Goal: Navigation & Orientation: Find specific page/section

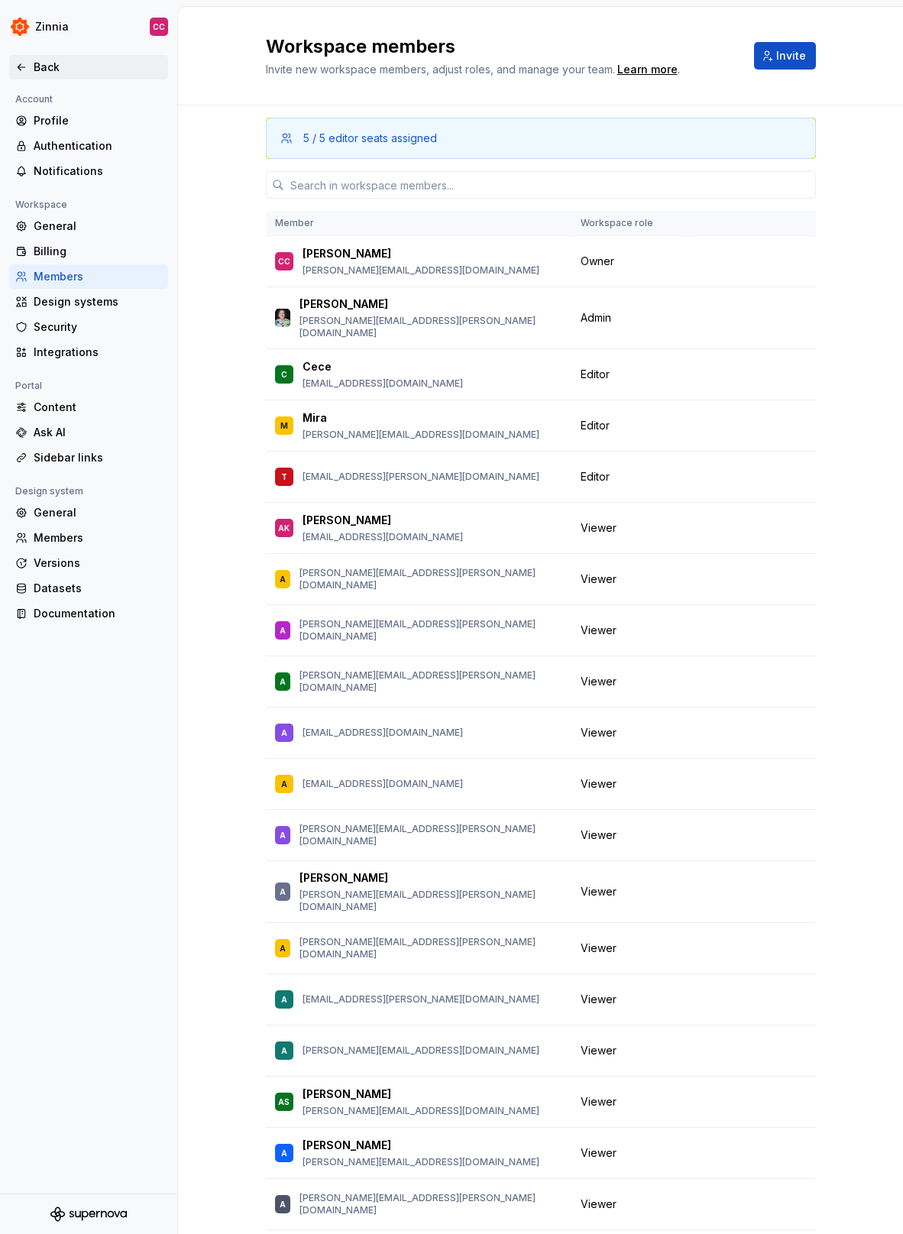
click at [40, 60] on div "Back" at bounding box center [98, 67] width 128 height 15
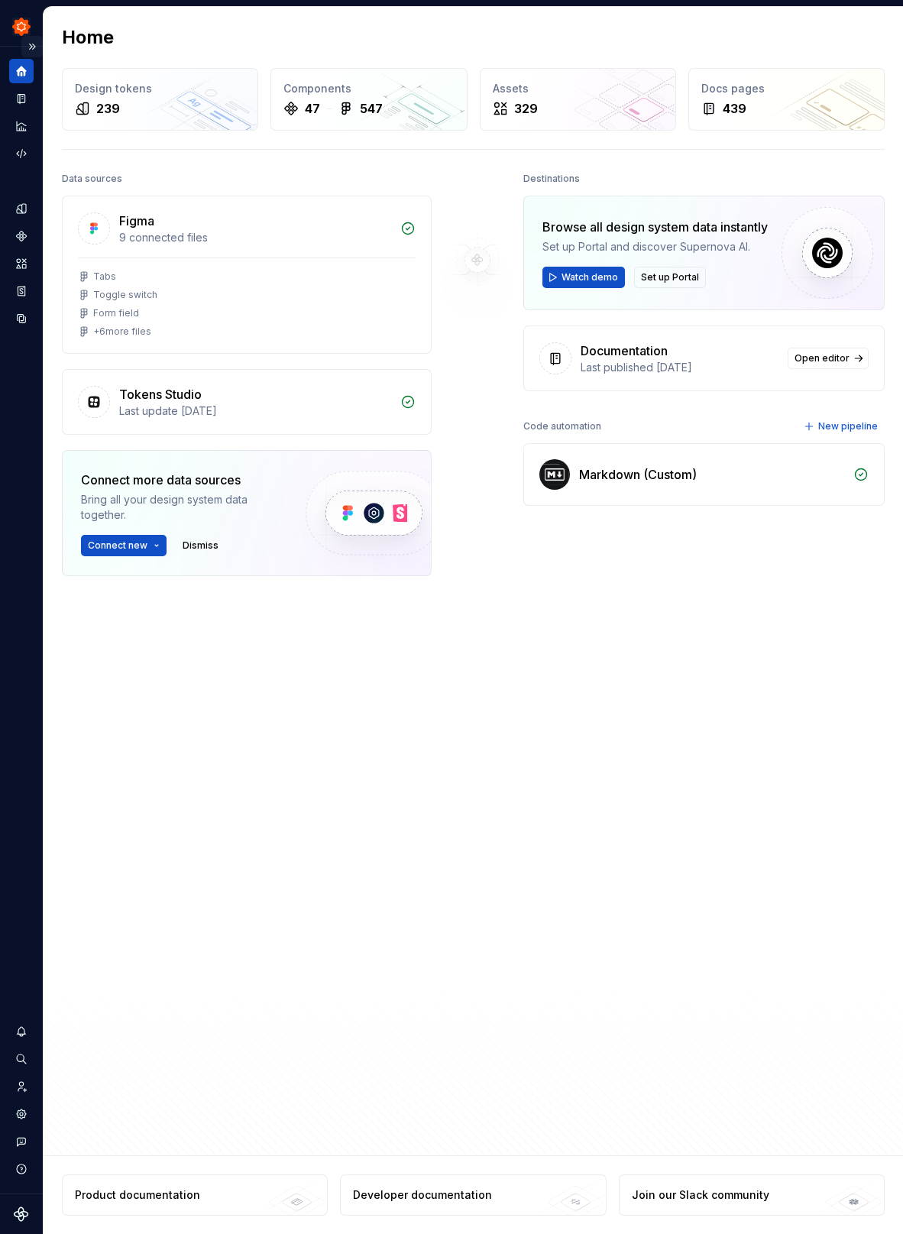
click at [32, 44] on button "Expand sidebar" at bounding box center [31, 46] width 21 height 21
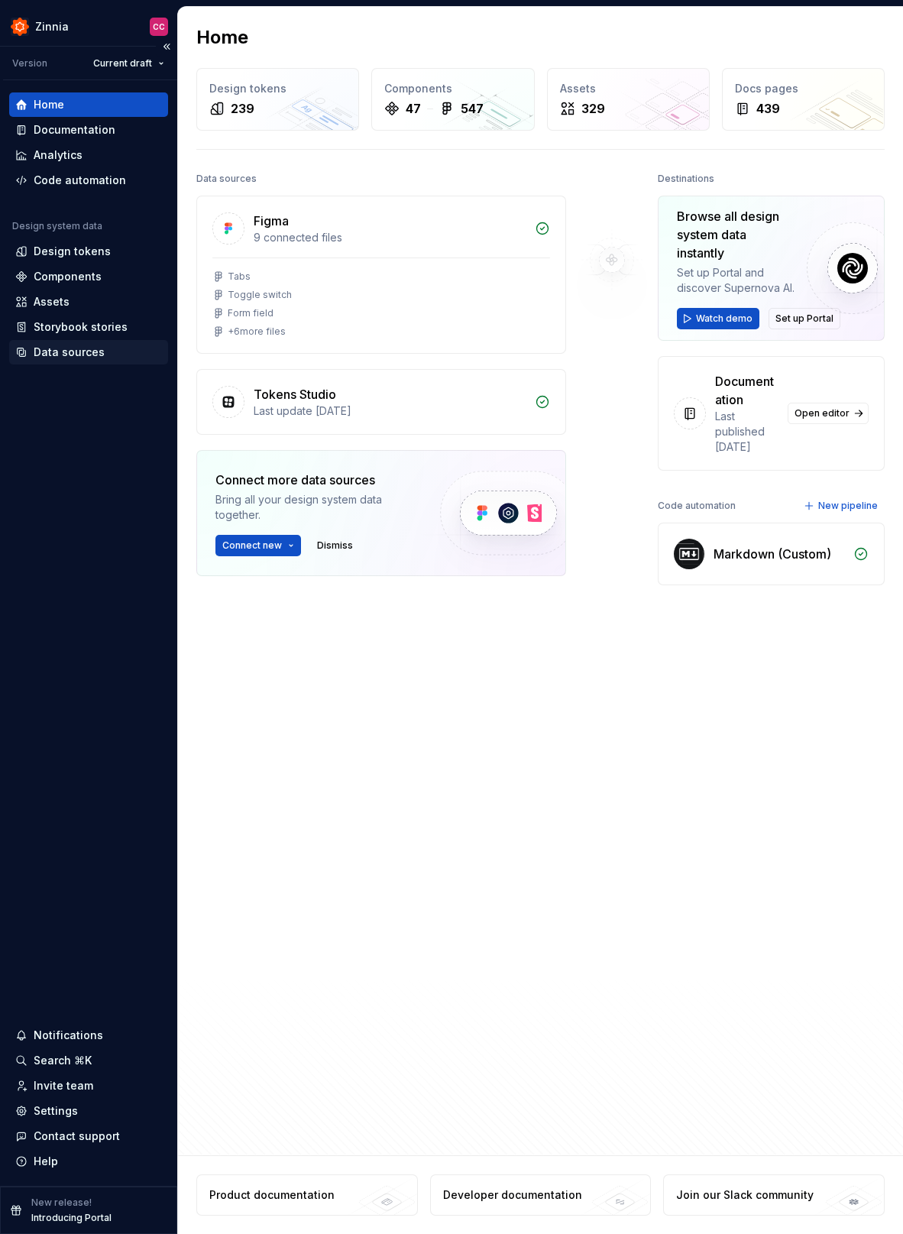
click at [55, 354] on div "Data sources" at bounding box center [69, 352] width 71 height 15
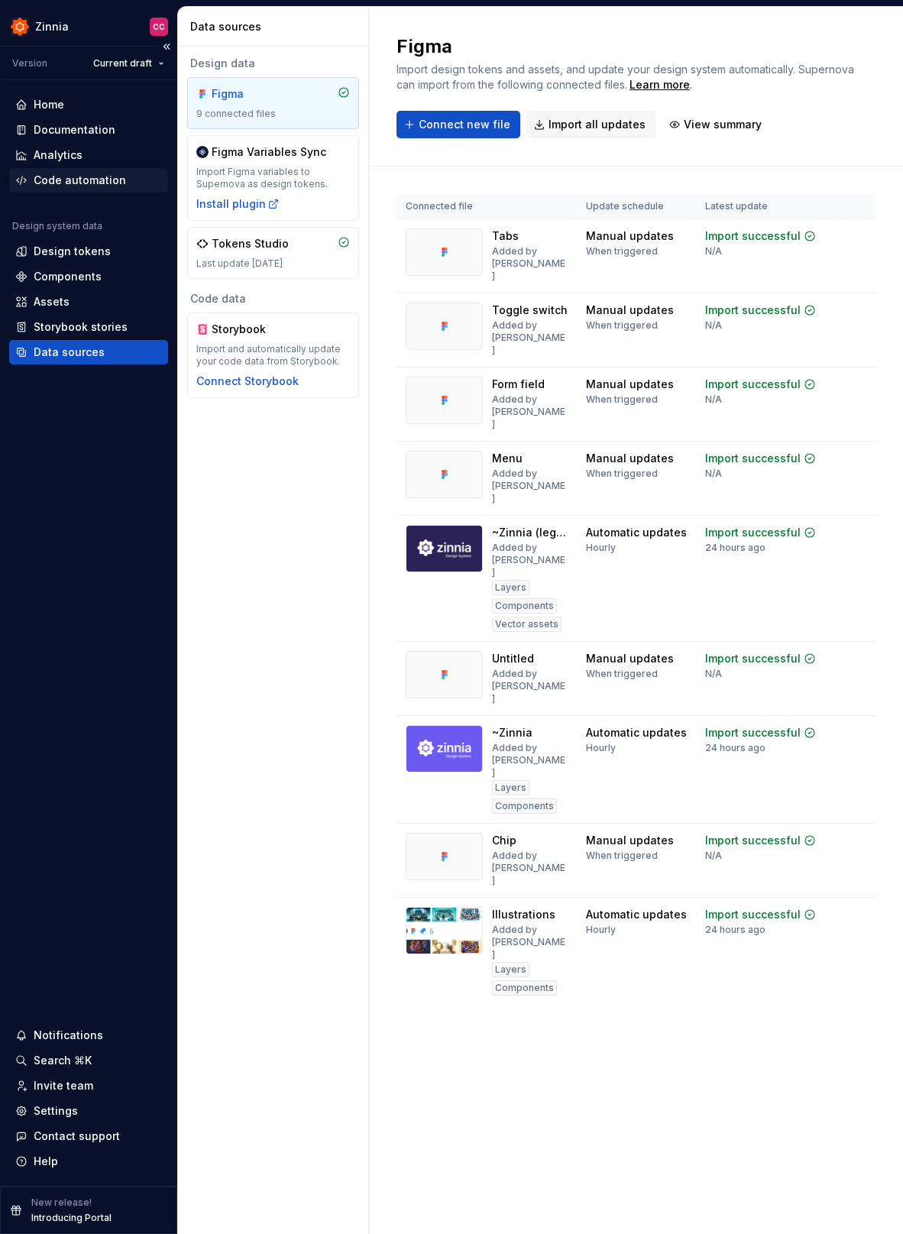
click at [80, 178] on div "Code automation" at bounding box center [80, 180] width 92 height 15
